Goal: Transaction & Acquisition: Purchase product/service

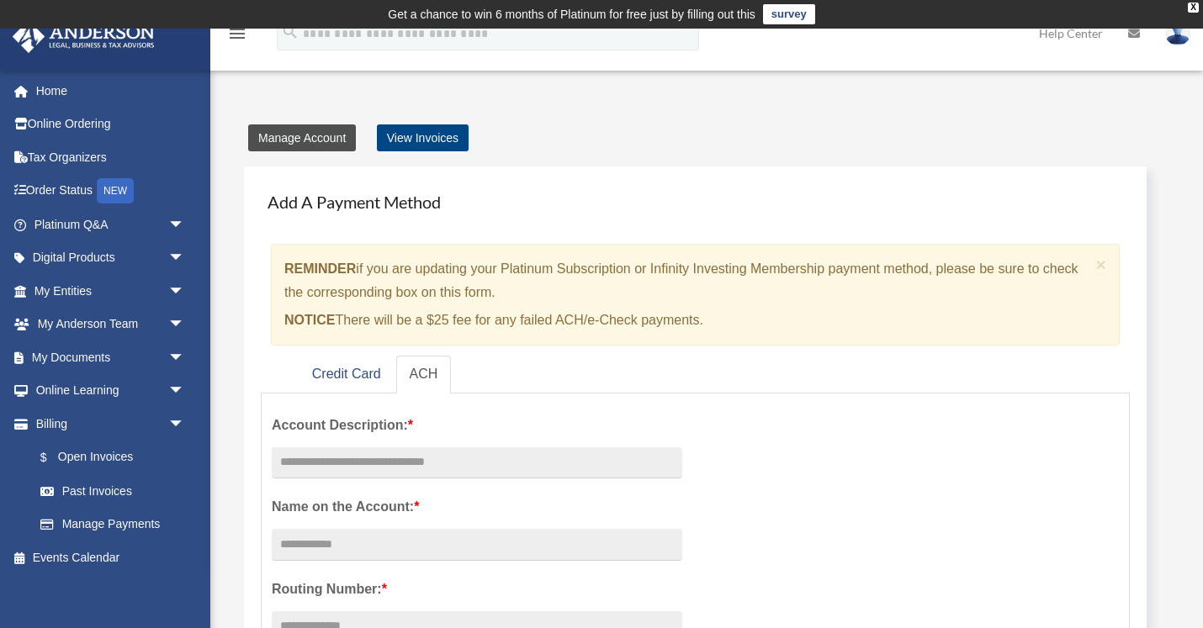
click at [312, 141] on link "Manage Account" at bounding box center [302, 138] width 108 height 27
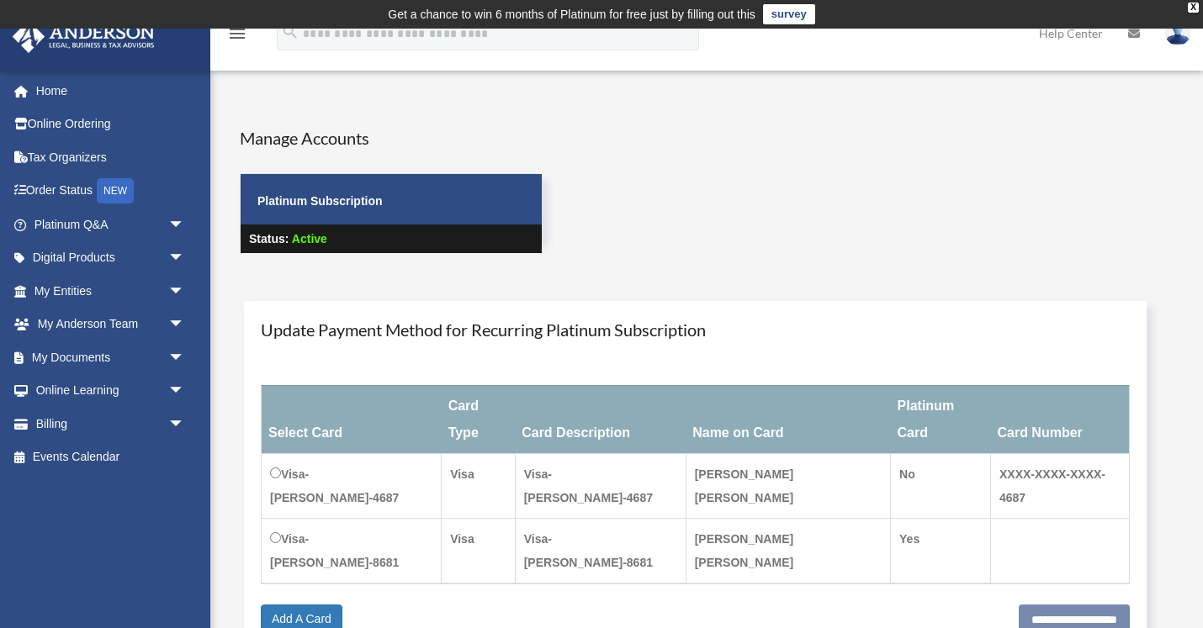
click at [792, 141] on div "Manage Accounts Platinum Subscription Status: Active" at bounding box center [719, 205] width 984 height 158
click at [168, 423] on span "arrow_drop_down" at bounding box center [185, 424] width 34 height 34
click at [132, 458] on link "$ Open Invoices" at bounding box center [117, 458] width 187 height 34
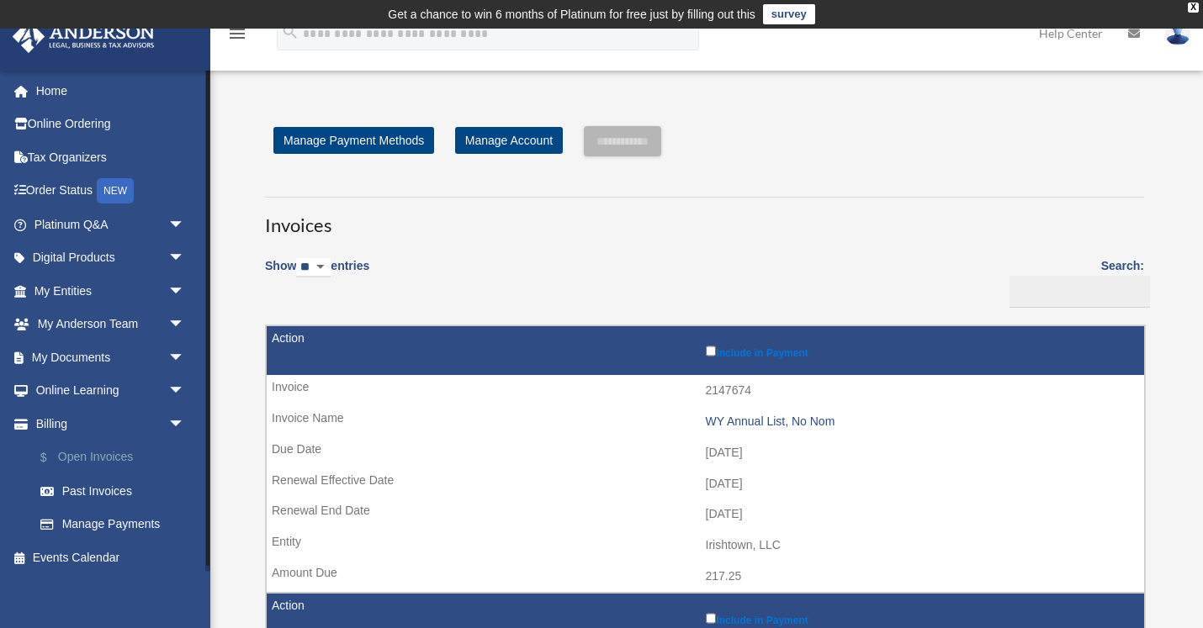
click at [116, 458] on link "$ Open Invoices" at bounding box center [117, 458] width 187 height 34
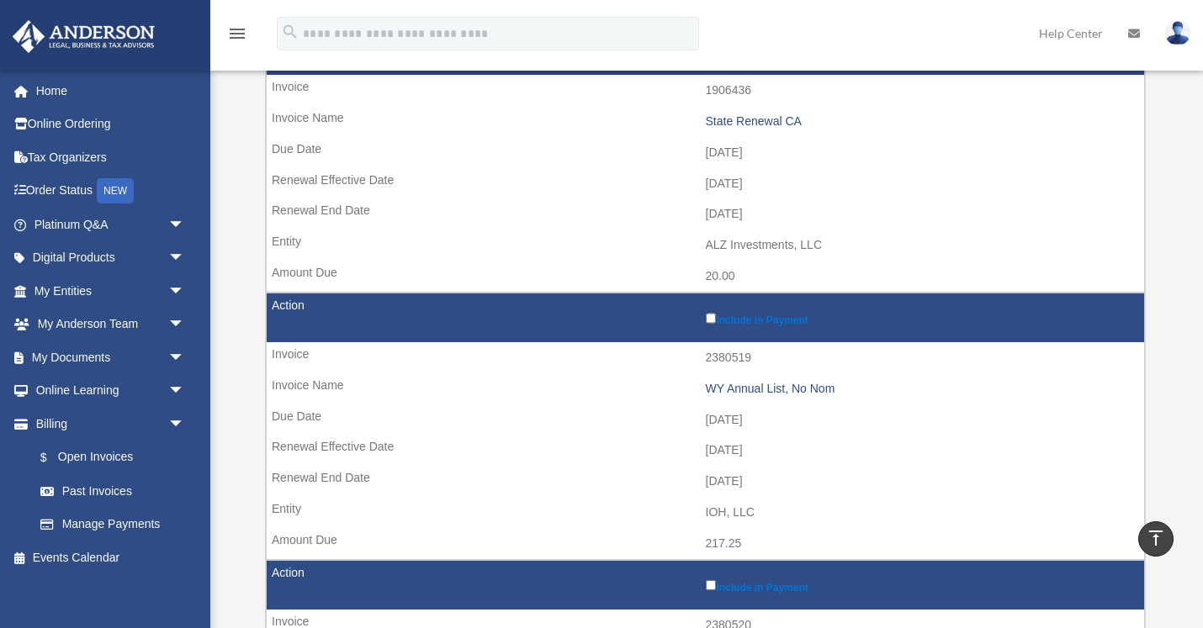
scroll to position [575, 0]
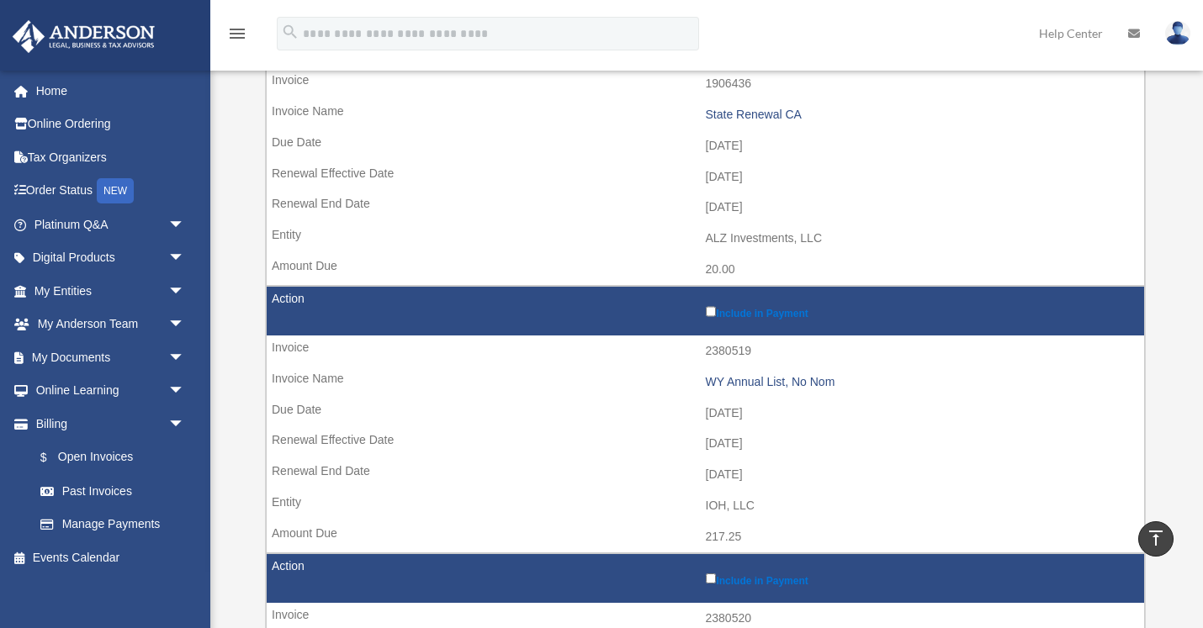
click at [739, 269] on td "20.00" at bounding box center [705, 270] width 877 height 32
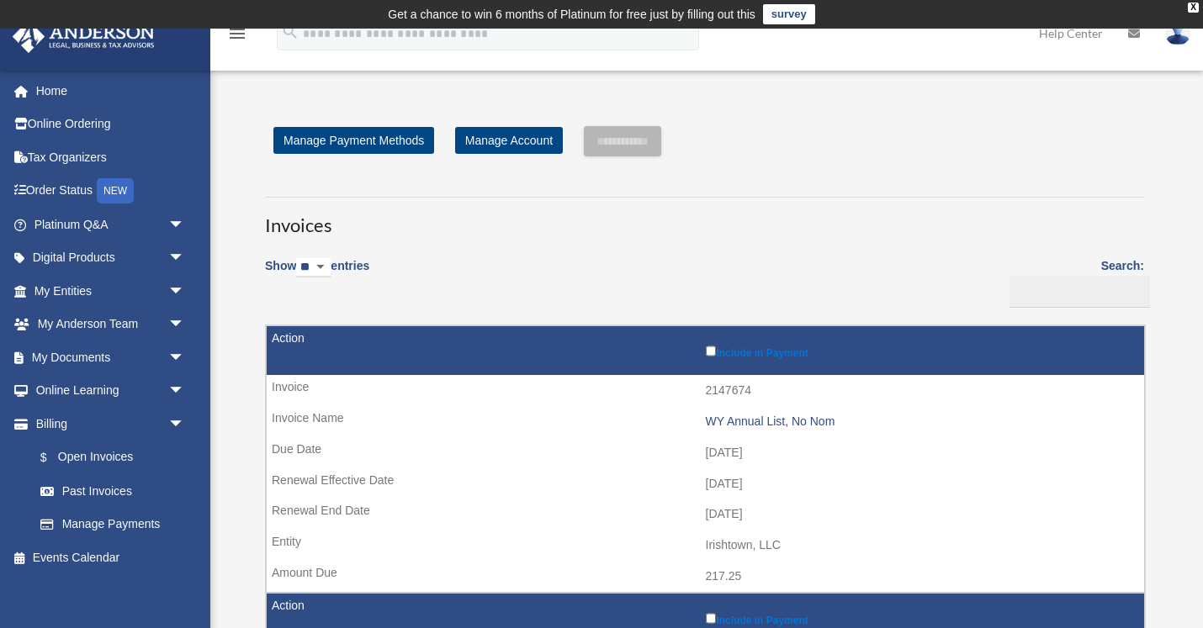
scroll to position [0, 0]
click at [121, 456] on link "$ Open Invoices" at bounding box center [117, 458] width 187 height 34
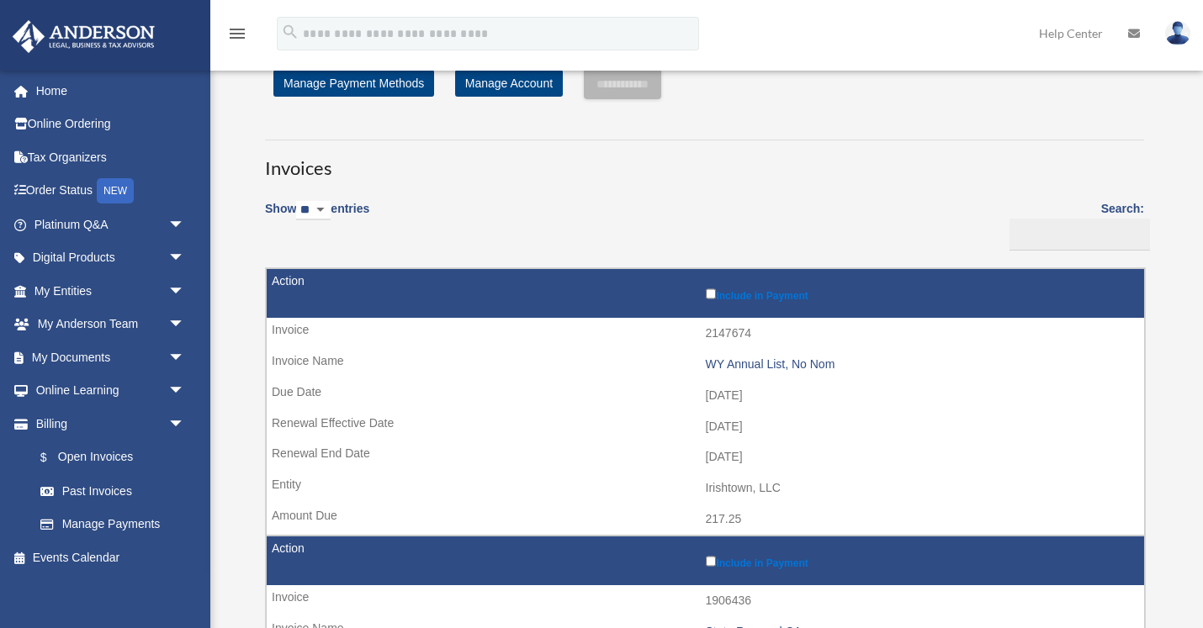
click at [349, 303] on td "Include in Payment" at bounding box center [705, 294] width 877 height 50
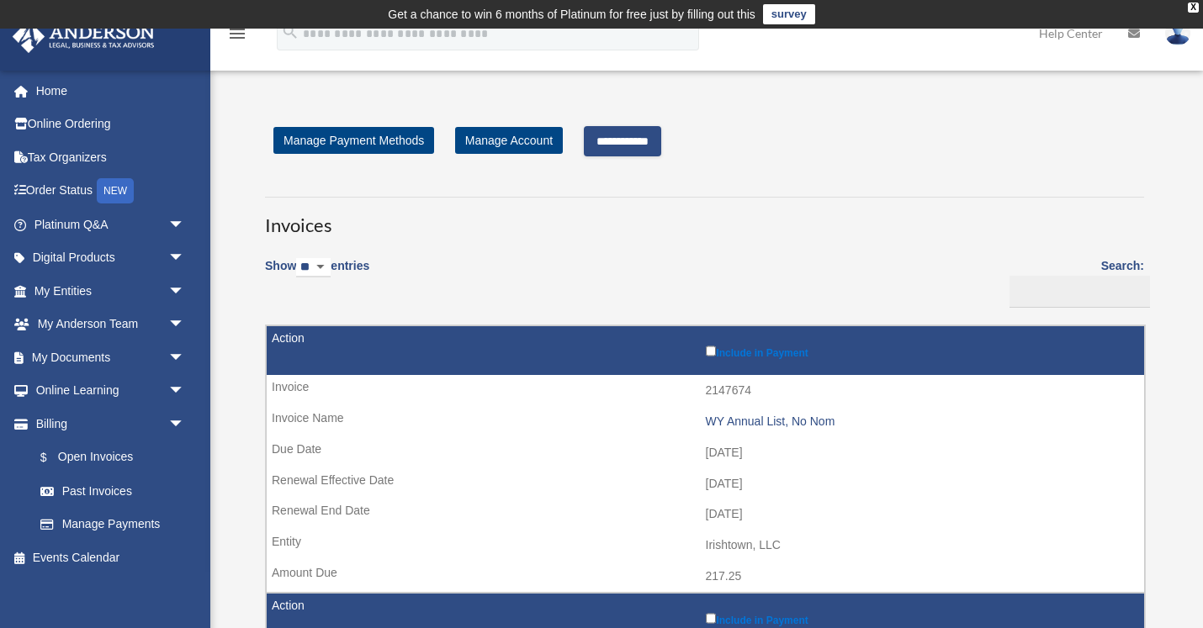
click at [640, 153] on input "**********" at bounding box center [622, 141] width 77 height 30
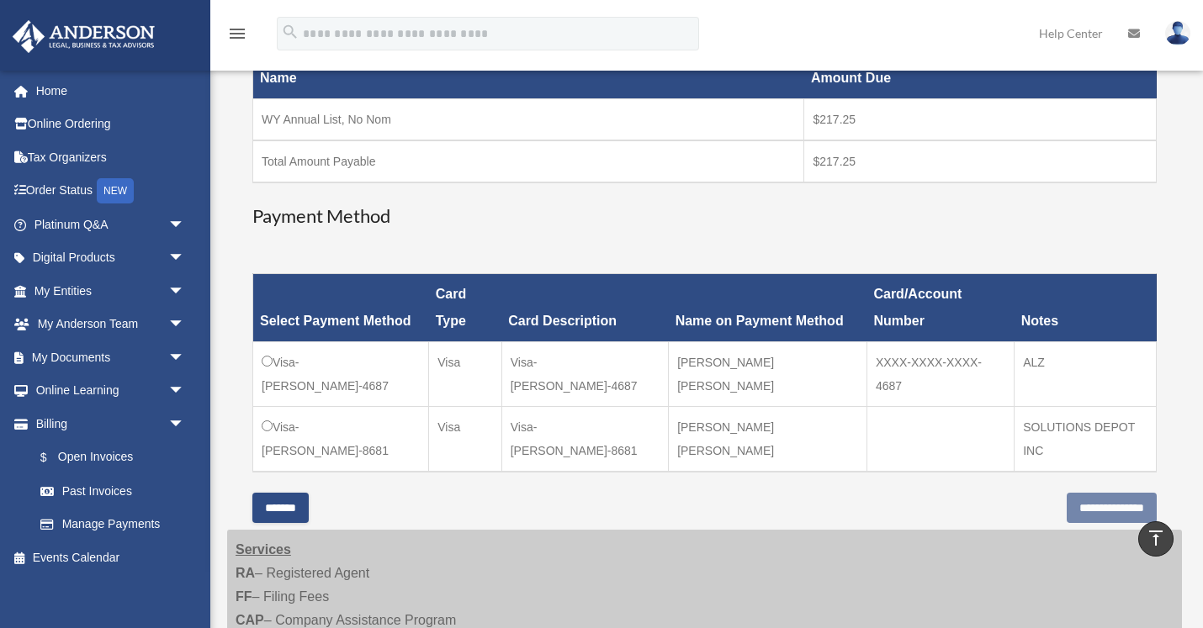
scroll to position [306, 0]
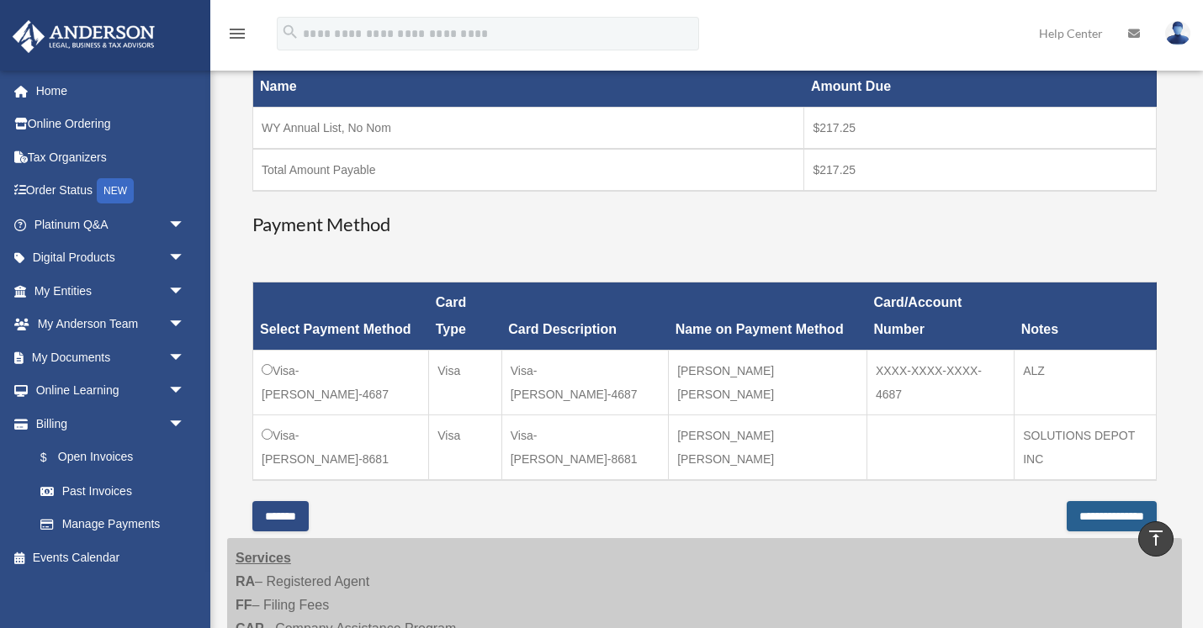
click at [1072, 517] on input "**********" at bounding box center [1112, 516] width 90 height 30
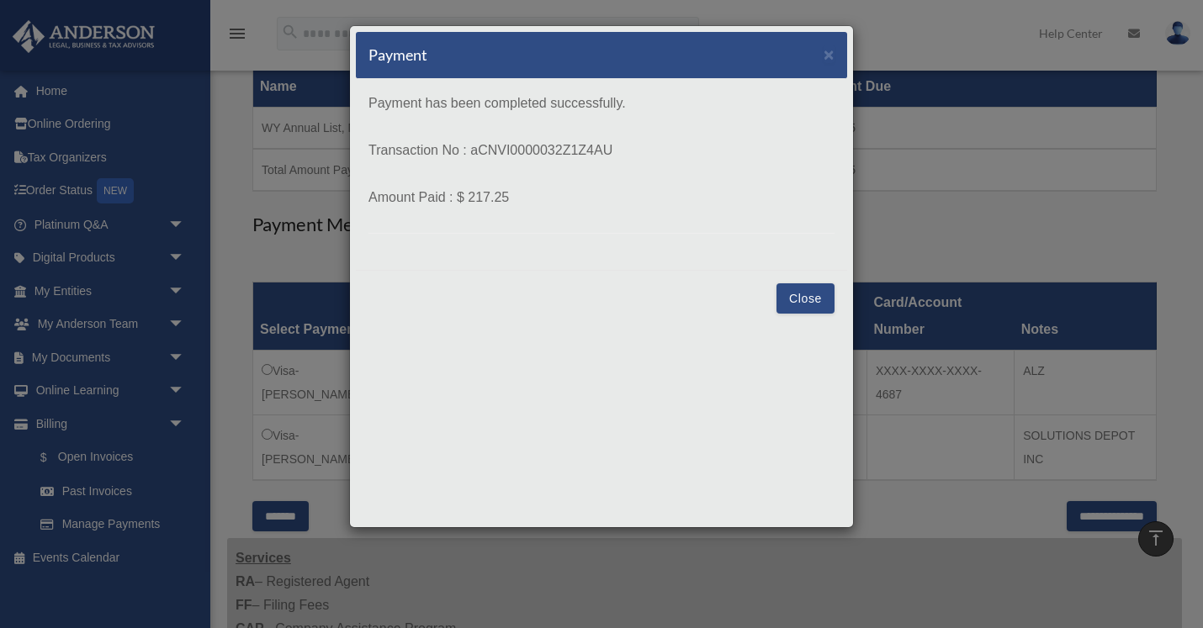
click at [808, 289] on button "Close" at bounding box center [806, 299] width 58 height 30
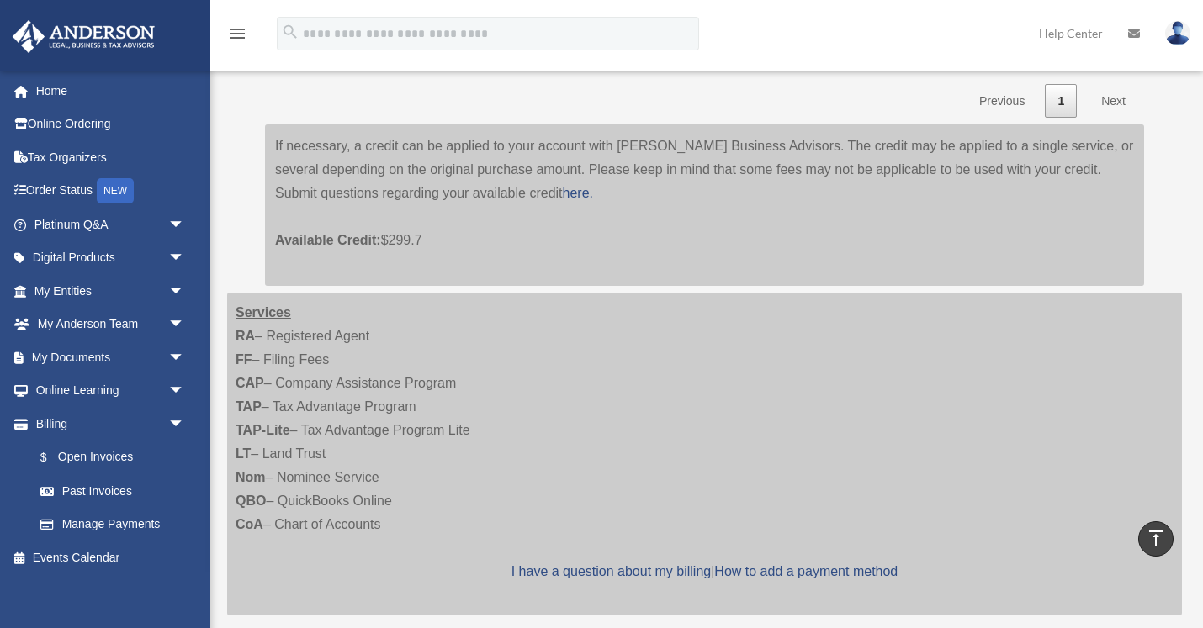
scroll to position [1147, 0]
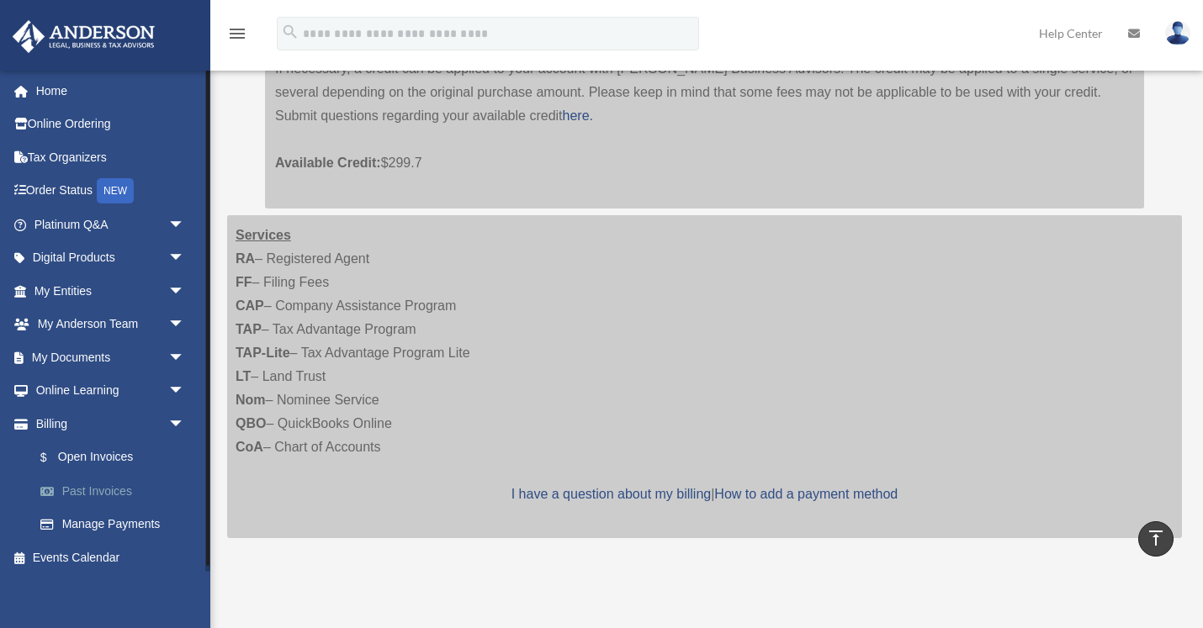
click at [115, 489] on link "Past Invoices" at bounding box center [117, 491] width 187 height 34
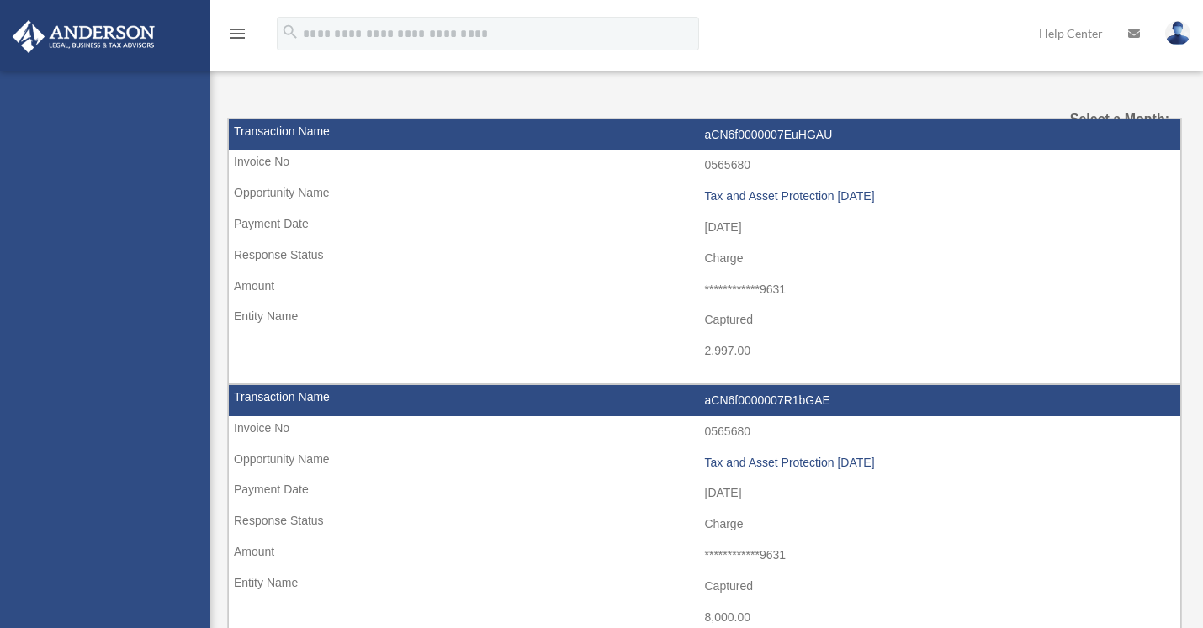
select select
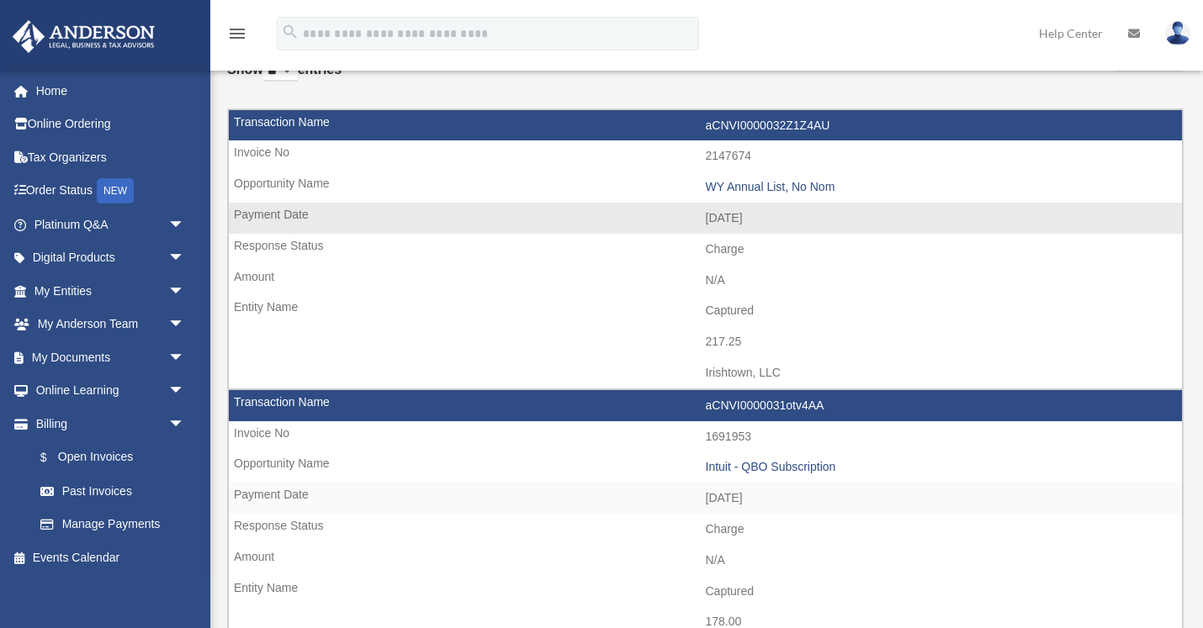
scroll to position [97, 0]
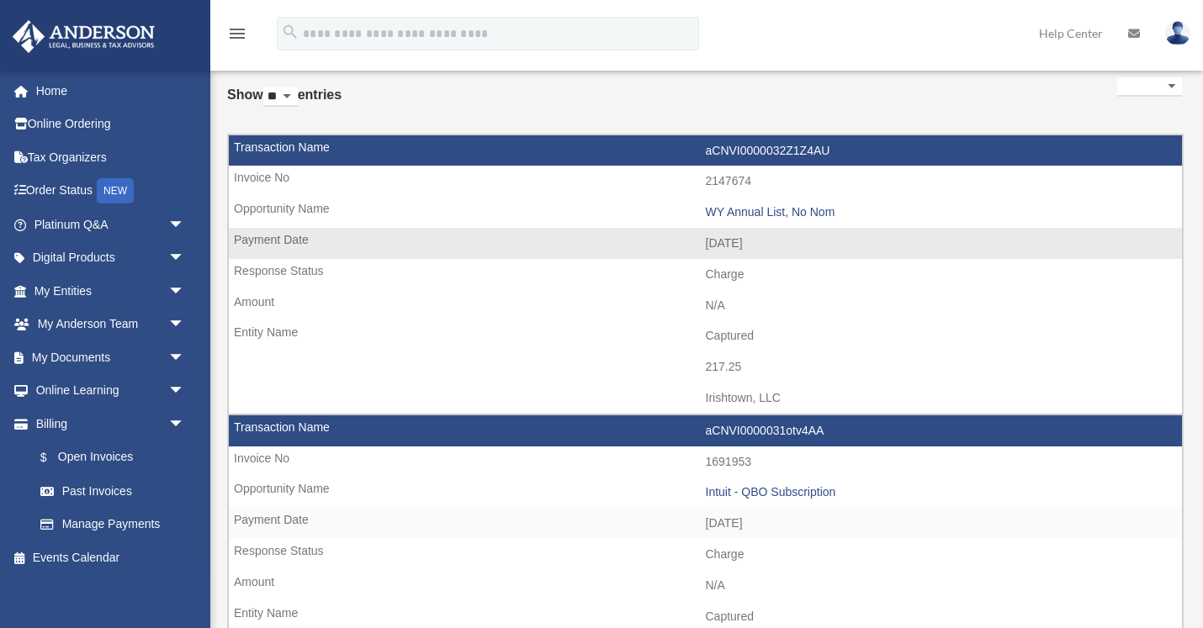
click at [255, 174] on td "2147674" at bounding box center [705, 182] width 953 height 32
click at [761, 145] on td "aCNVI0000032Z1Z4AU" at bounding box center [705, 151] width 953 height 32
